Goal: Information Seeking & Learning: Learn about a topic

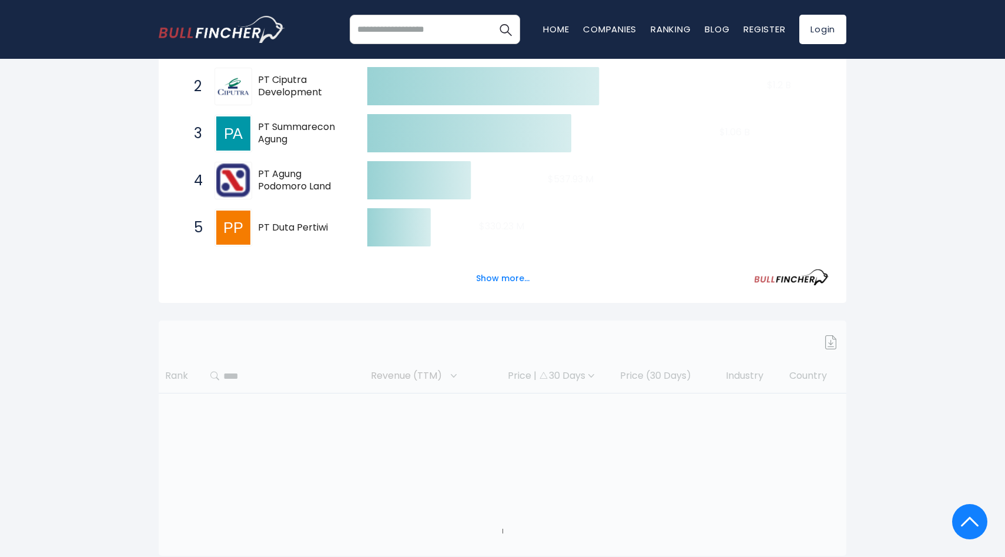
scroll to position [177, 0]
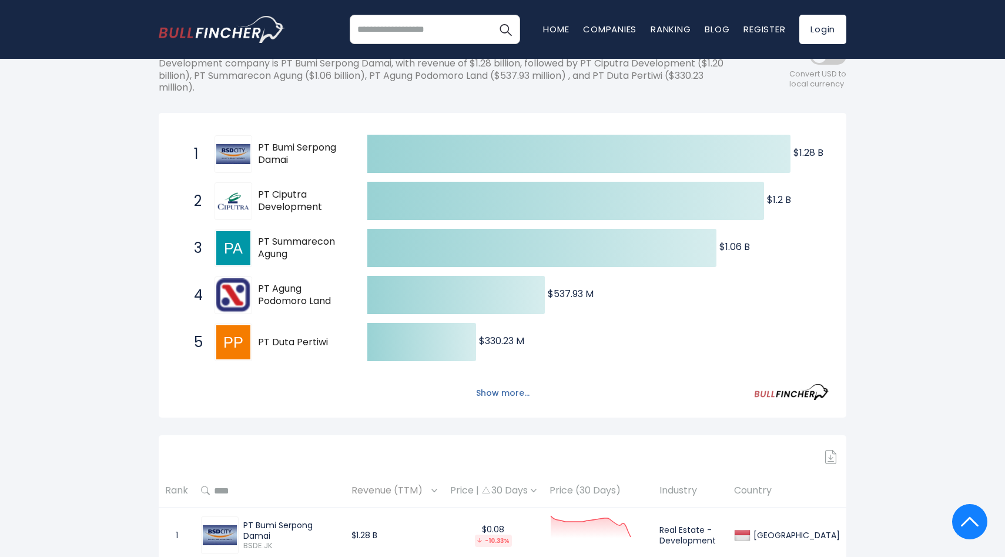
click at [516, 394] on button "Show more..." at bounding box center [503, 392] width 68 height 19
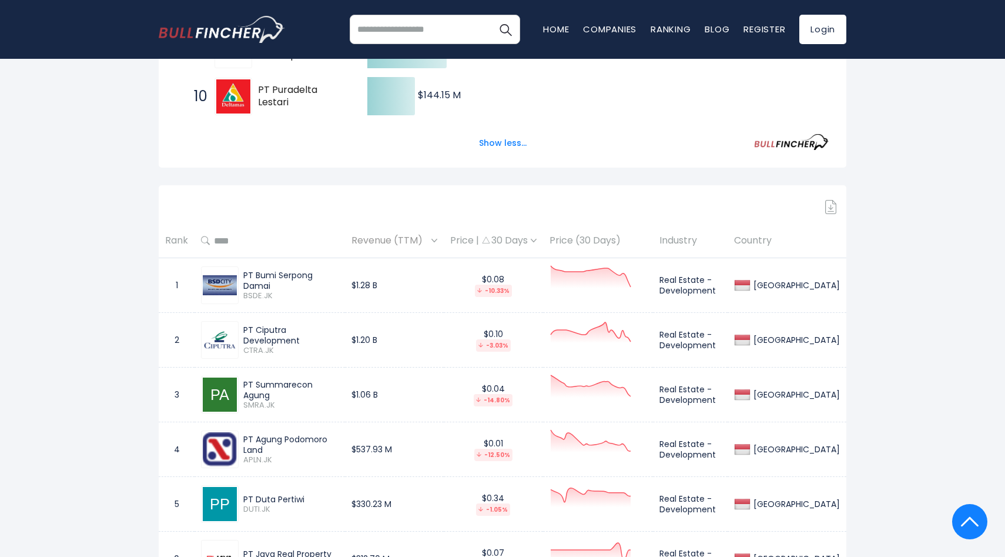
scroll to position [660, 0]
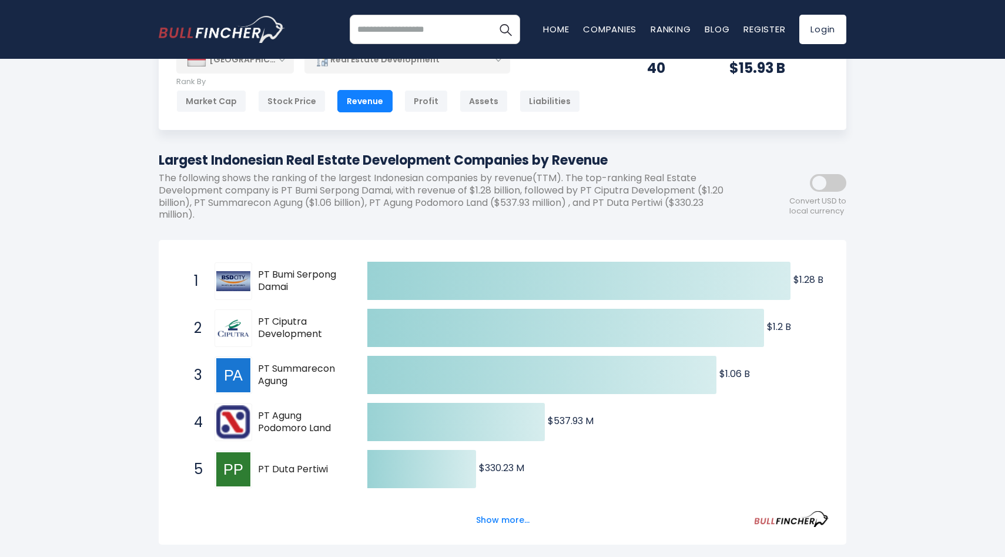
scroll to position [53, 0]
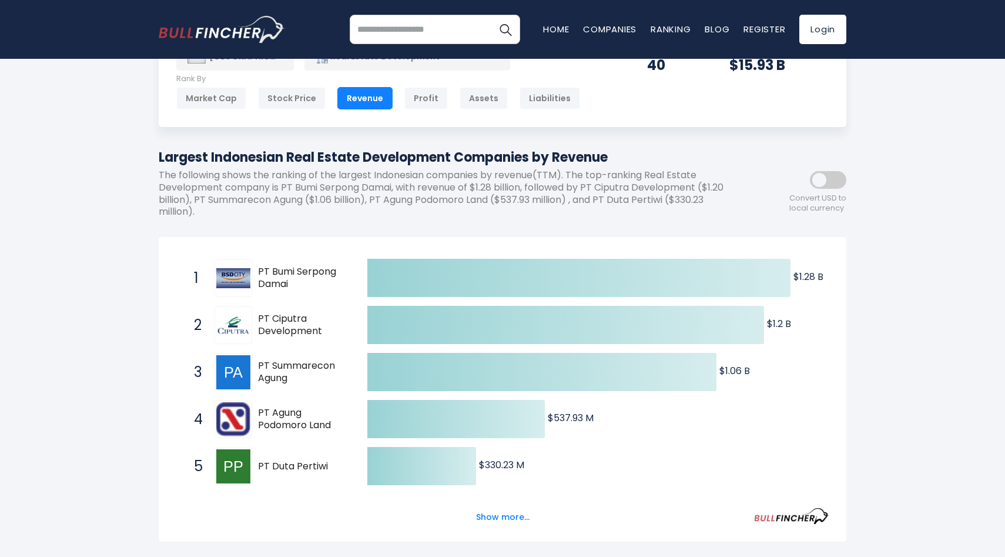
drag, startPoint x: 306, startPoint y: 380, endPoint x: 256, endPoint y: 364, distance: 52.2
click at [256, 364] on div "3 PT Summarecon Agung SMRA.JK" at bounding box center [267, 372] width 159 height 38
drag, startPoint x: 256, startPoint y: 364, endPoint x: 287, endPoint y: 386, distance: 38.1
click at [287, 386] on div "3 PT Summarecon Agung SMRA.JK" at bounding box center [267, 372] width 159 height 38
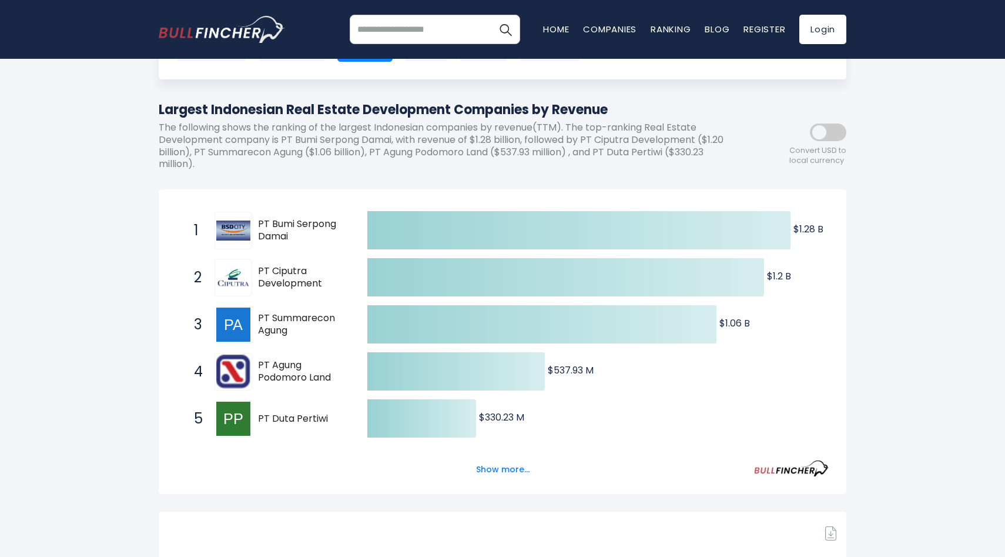
scroll to position [119, 0]
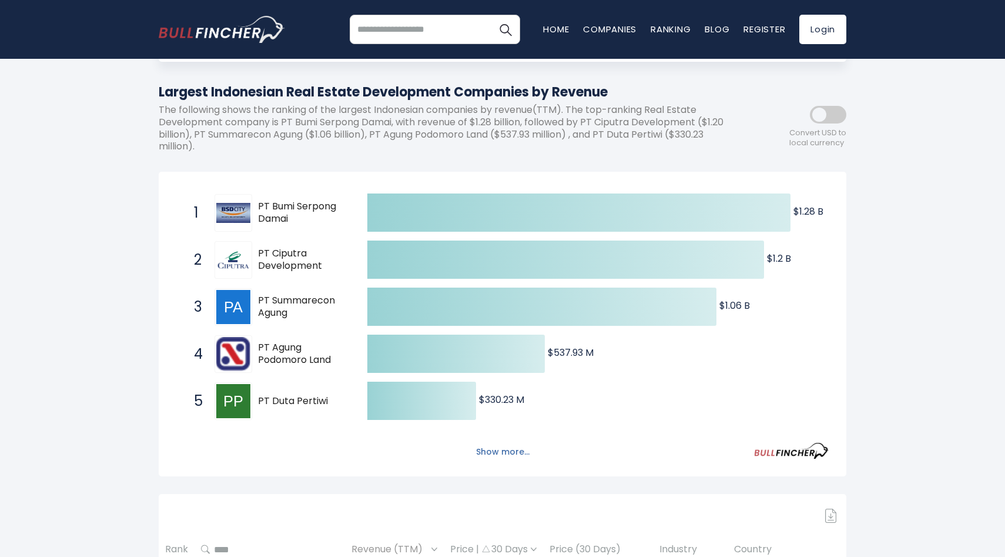
click at [498, 449] on button "Show more..." at bounding box center [503, 451] width 68 height 19
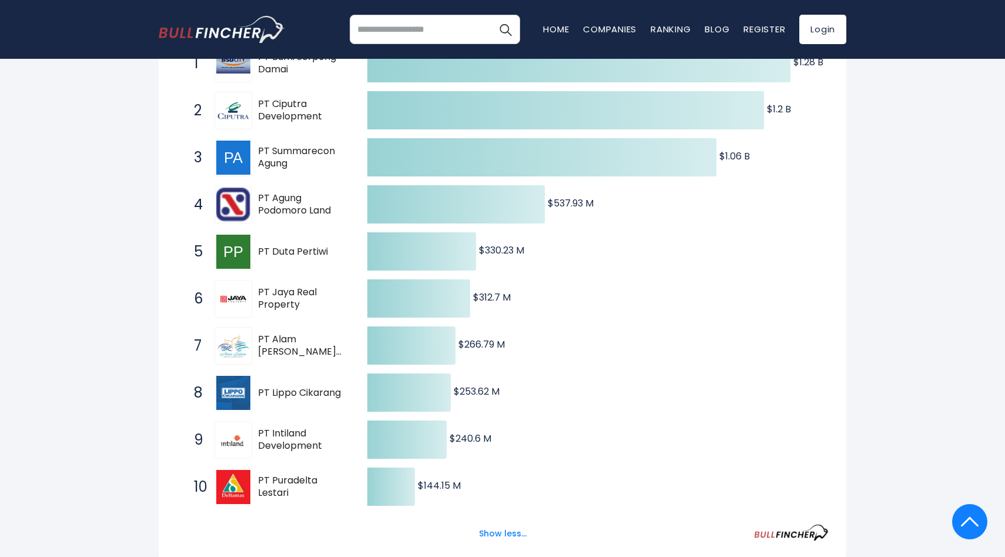
scroll to position [270, 0]
